Goal: Navigation & Orientation: Find specific page/section

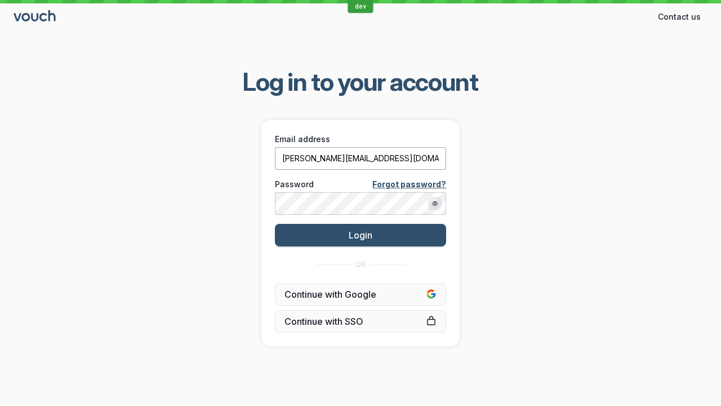
type input "[PERSON_NAME][EMAIL_ADDRESS][DOMAIN_NAME]"
click at [360, 234] on span "Login" at bounding box center [361, 234] width 24 height 11
